Goal: Navigation & Orientation: Understand site structure

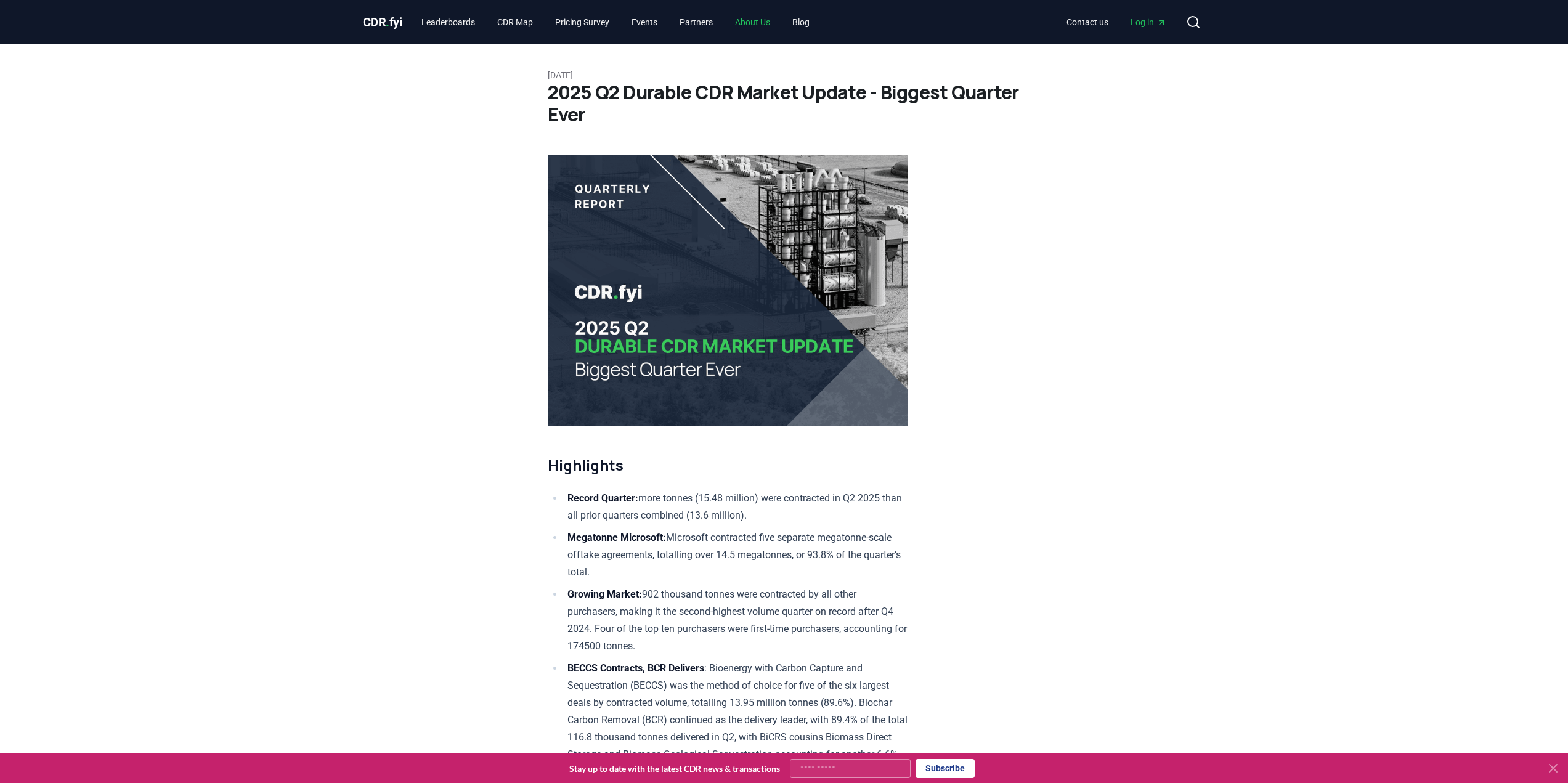
click at [764, 17] on link "About Us" at bounding box center [752, 22] width 55 height 22
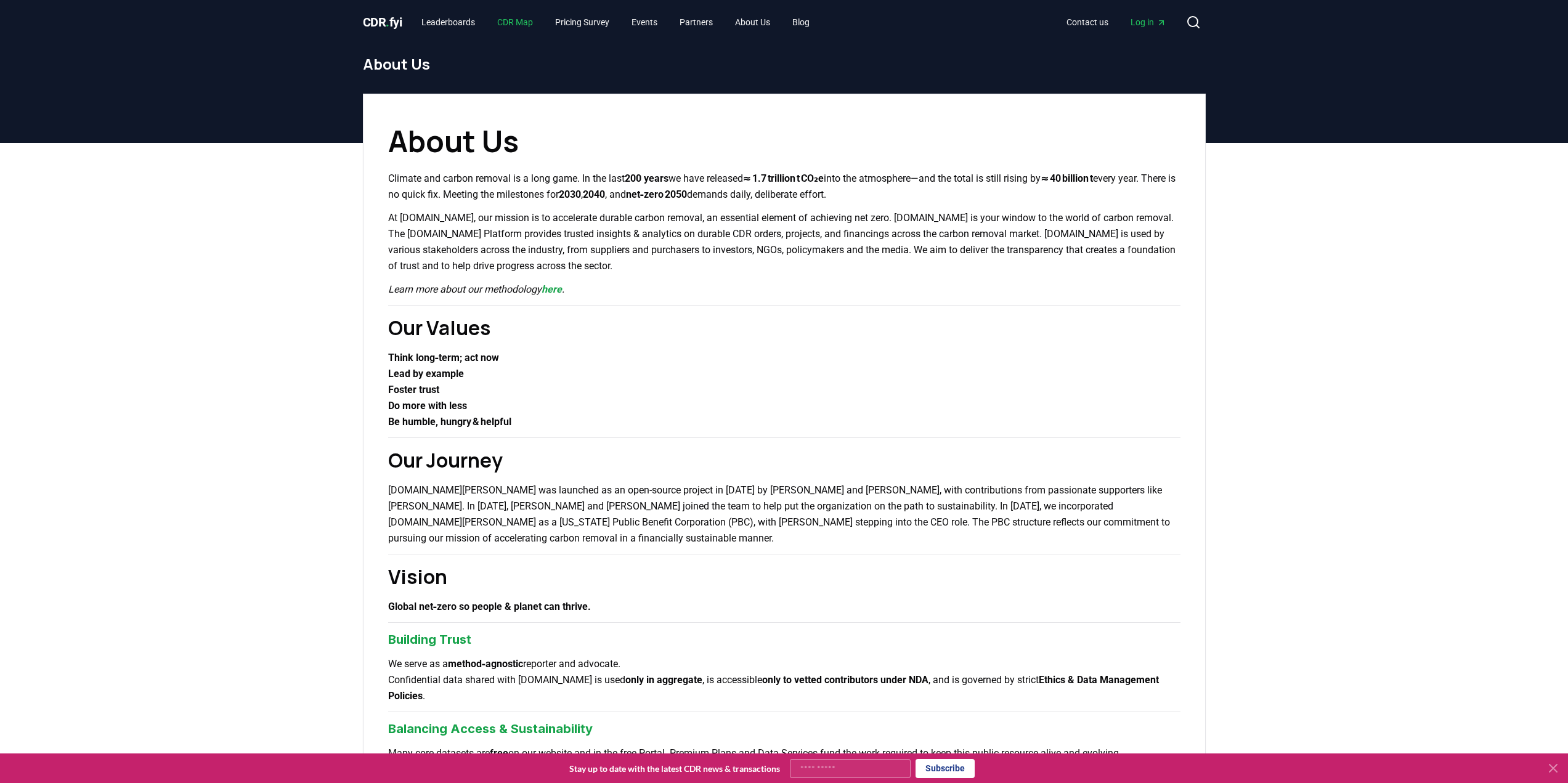
click at [521, 22] on link "CDR Map" at bounding box center [514, 22] width 55 height 22
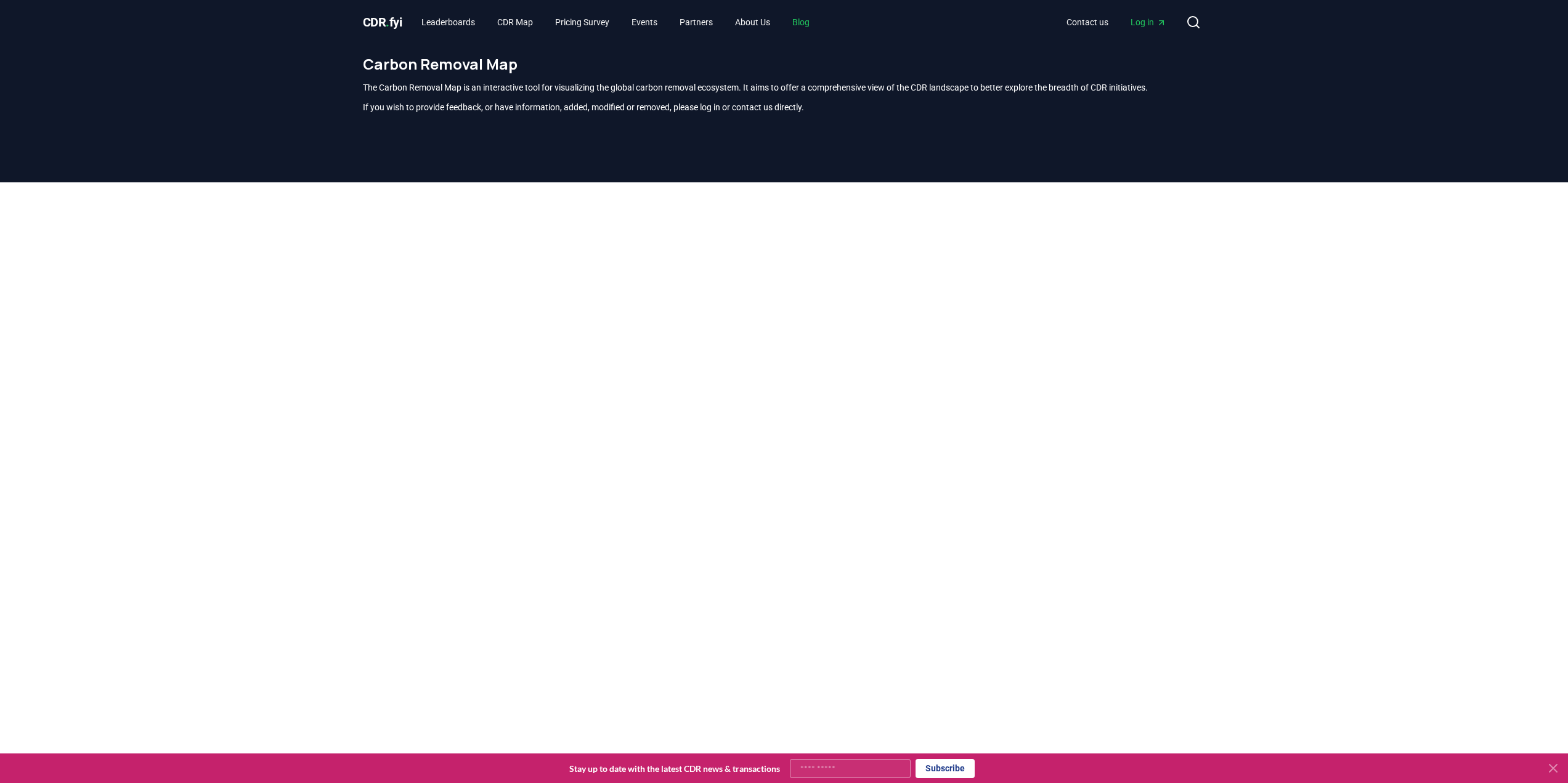
click at [813, 19] on link "Blog" at bounding box center [801, 22] width 37 height 22
